Goal: Transaction & Acquisition: Purchase product/service

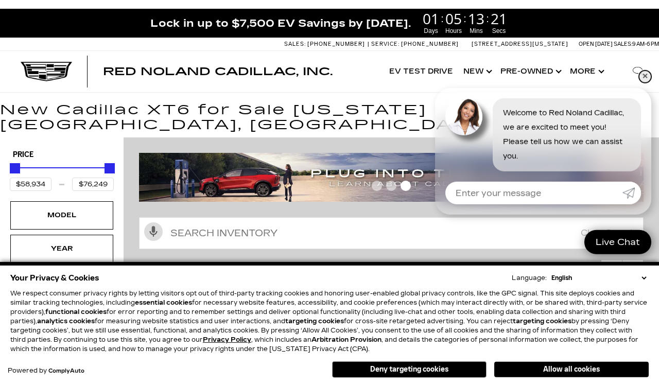
click at [645, 78] on link "✕" at bounding box center [645, 77] width 12 height 12
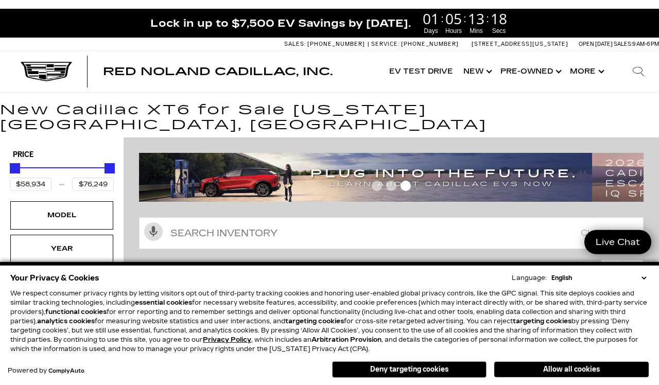
click at [545, 368] on button "Allow all cookies" at bounding box center [572, 369] width 155 height 15
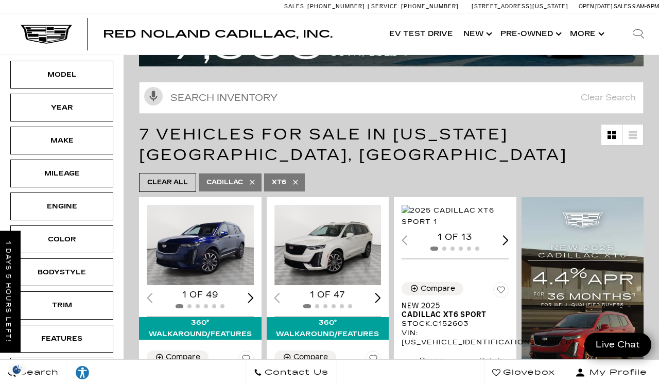
scroll to position [118, 0]
click at [215, 230] on img "1 / 2" at bounding box center [200, 245] width 107 height 80
click at [222, 212] on img "1 / 2" at bounding box center [200, 245] width 107 height 80
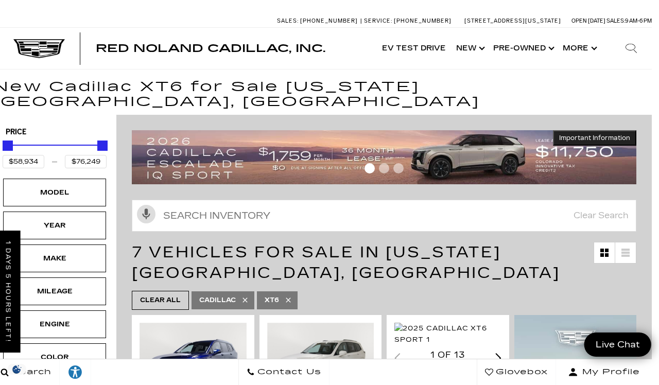
scroll to position [0, 8]
